Goal: Information Seeking & Learning: Learn about a topic

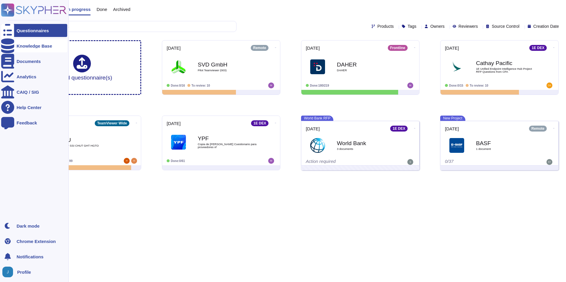
click at [32, 45] on div "Knowledge Base" at bounding box center [35, 46] width 36 height 4
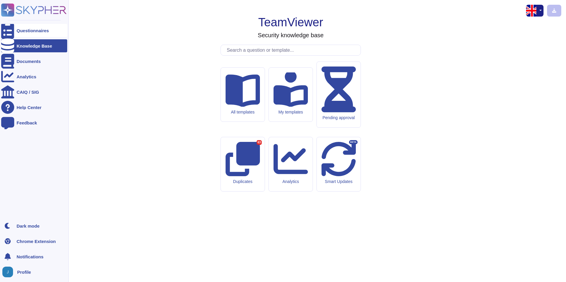
click at [35, 29] on div "Questionnaires" at bounding box center [33, 30] width 32 height 4
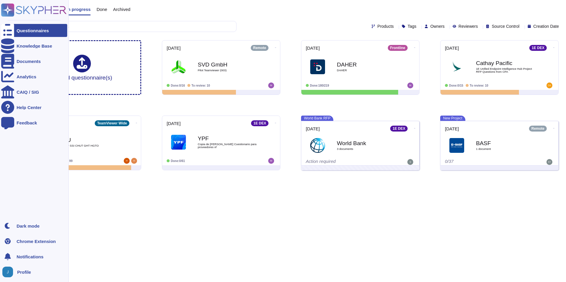
click at [28, 219] on div "Questionnaires Knowledge Base Documents Analytics CAIQ / SIG Help Center Feedba…" at bounding box center [34, 141] width 69 height 282
click at [31, 226] on div "Dark mode" at bounding box center [28, 226] width 23 height 4
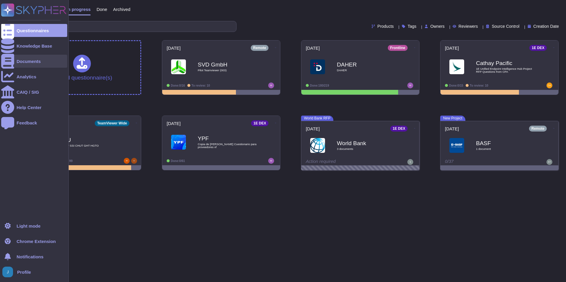
click at [22, 60] on div "Documents" at bounding box center [29, 61] width 24 height 4
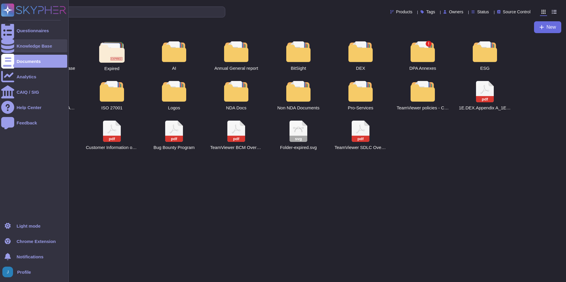
click at [12, 45] on div at bounding box center [7, 45] width 13 height 13
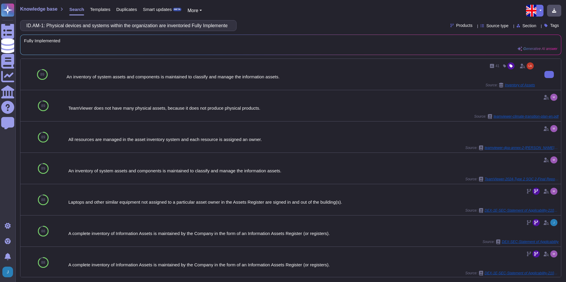
click at [138, 76] on div "An inventory of system assets and components is maintained to classify and mana…" at bounding box center [301, 77] width 468 height 4
click at [72, 78] on div "An inventory of system assets and components is maintained to classify and mana…" at bounding box center [301, 77] width 468 height 4
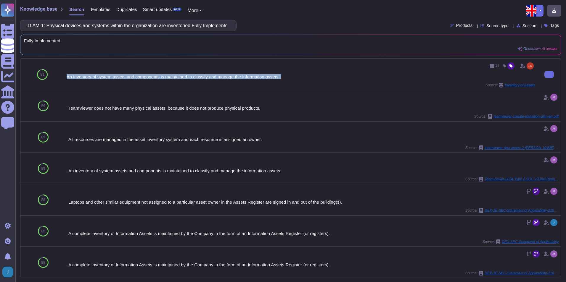
click at [72, 78] on div "An inventory of system assets and components is maintained to classify and mana…" at bounding box center [301, 77] width 468 height 4
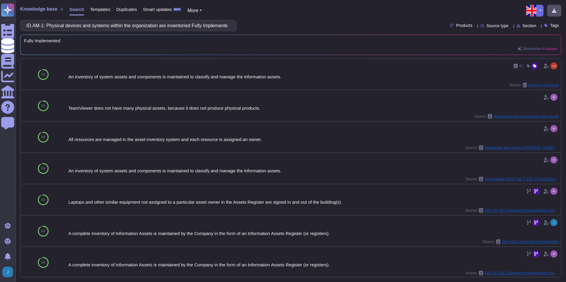
click at [234, 25] on div "ID.AM-1: Physical devices and systems within the organization are inventoried F…" at bounding box center [128, 25] width 216 height 11
click at [231, 25] on div "ID.AM-1: Physical devices and systems within the organization are inventoried F…" at bounding box center [128, 25] width 216 height 11
click at [215, 24] on input "ID.AM-1: Physical devices and systems within the organization are inventoried F…" at bounding box center [126, 25] width 207 height 10
click at [94, 29] on input "ID.AM-1: Physical devices and systems within the organization are inventoried F…" at bounding box center [126, 25] width 207 height 10
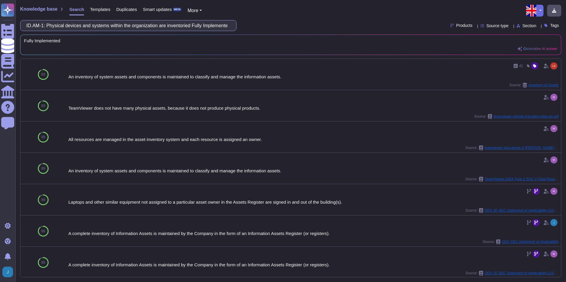
click at [94, 29] on input "ID.AM-1: Physical devices and systems within the organization are inventoried F…" at bounding box center [126, 25] width 207 height 10
paste input "2: Software platforms and application"
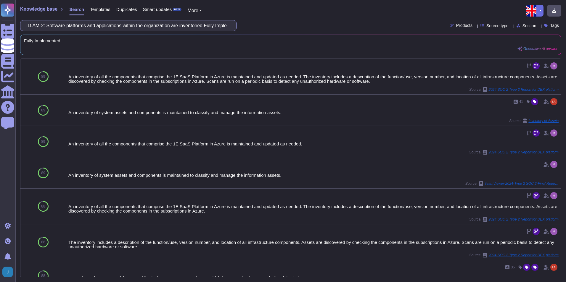
click at [148, 25] on input "ID.AM-2: Software platforms and applications within the organization are invent…" at bounding box center [126, 25] width 207 height 10
paste input "PR.IP-1: A baseline configuration of information technology/industrial control …"
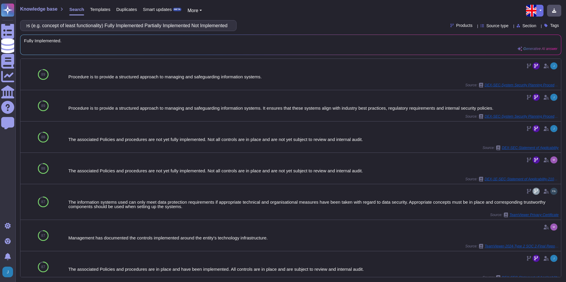
type input "PR.IP-1: A baseline configuration of information technology/industrial control …"
click at [197, 11] on button "More" at bounding box center [194, 10] width 14 height 7
click at [205, 21] on link "Sections" at bounding box center [211, 20] width 47 height 7
